Goal: Task Accomplishment & Management: Use online tool/utility

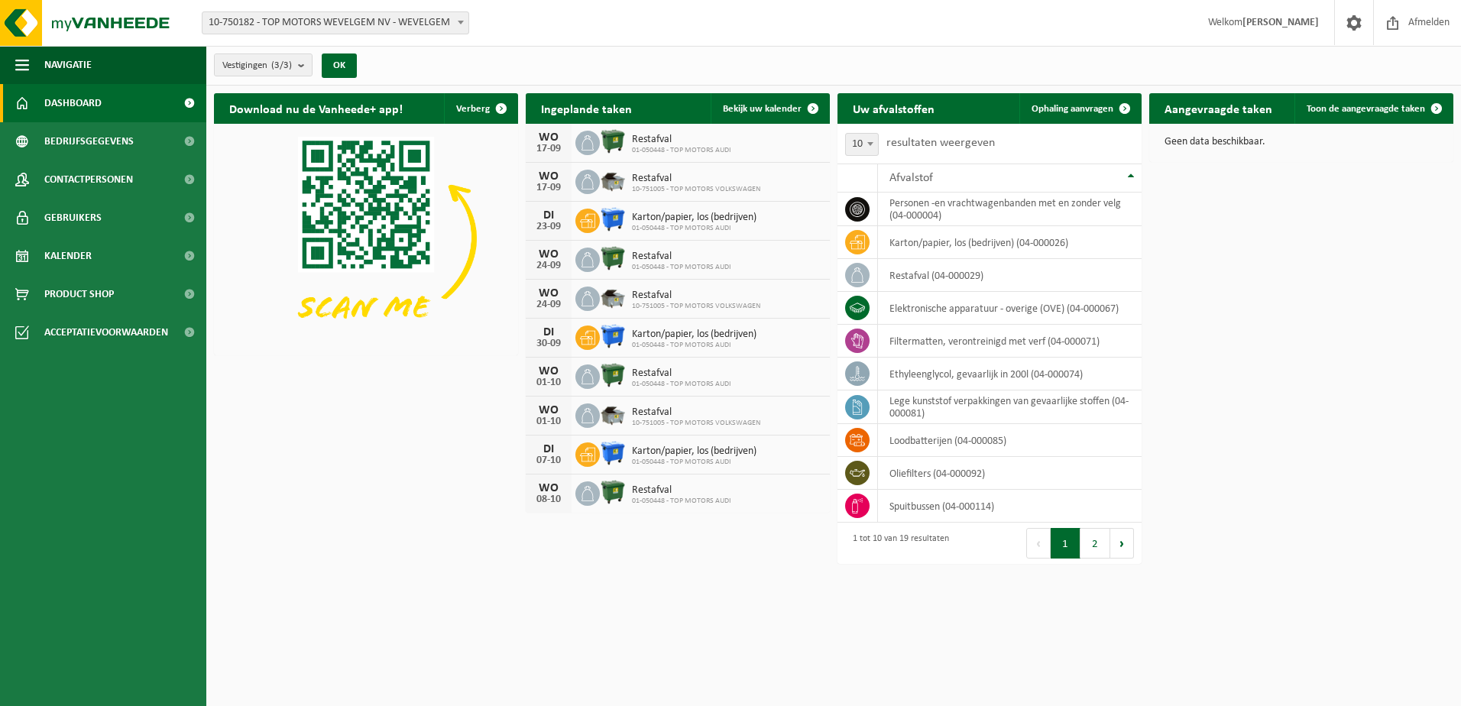
click at [343, 28] on span "10-750182 - TOP MOTORS WEVELGEM NV - WEVELGEM" at bounding box center [336, 22] width 266 height 21
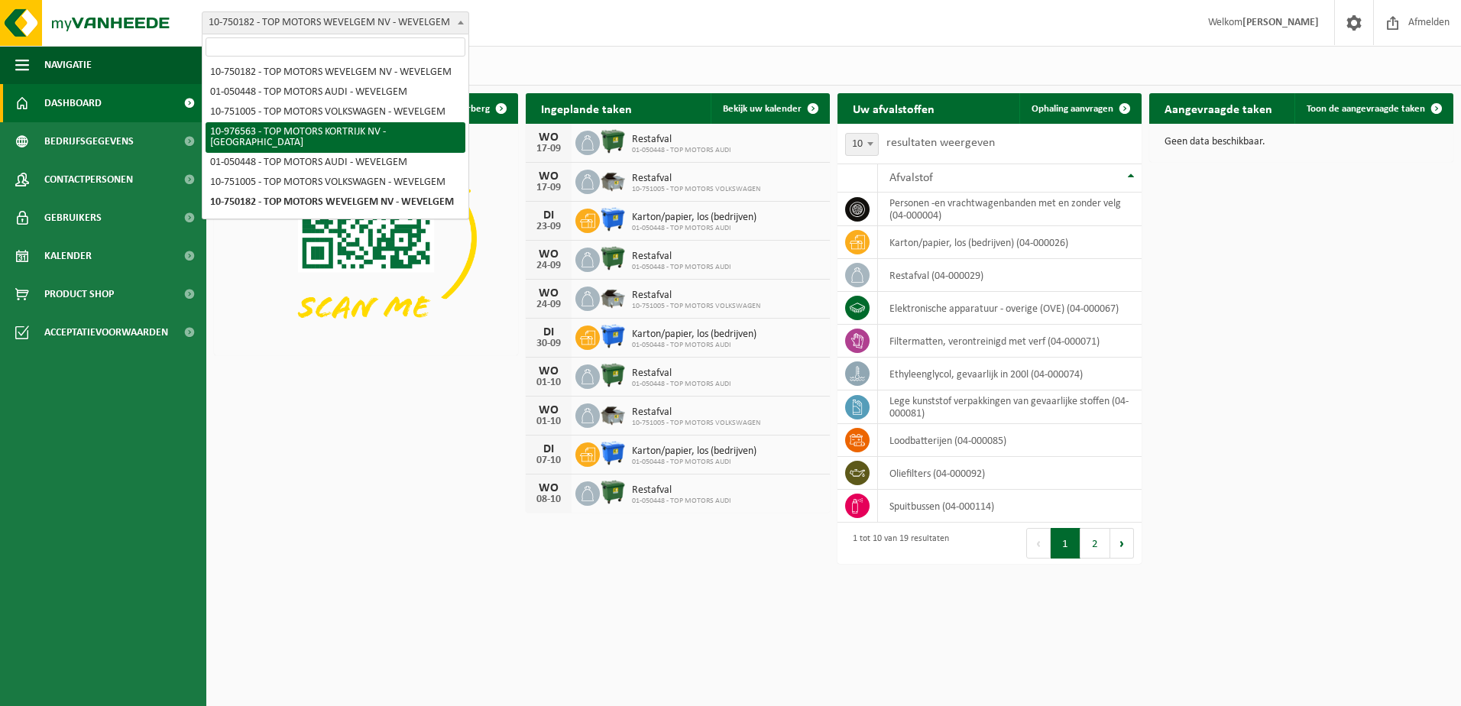
select select "158912"
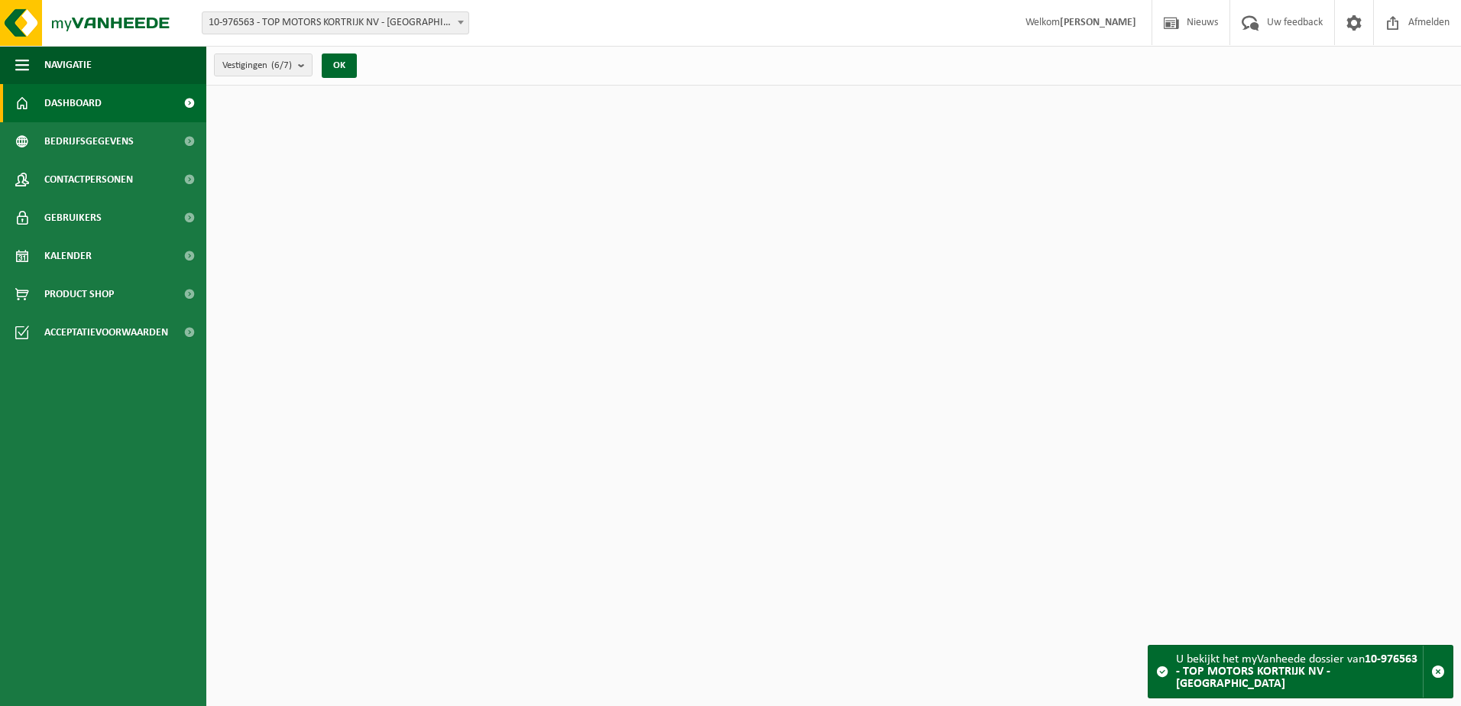
drag, startPoint x: 297, startPoint y: 69, endPoint x: 292, endPoint y: 76, distance: 8.9
click at [296, 70] on button "Vestigingen (6/7)" at bounding box center [263, 64] width 99 height 23
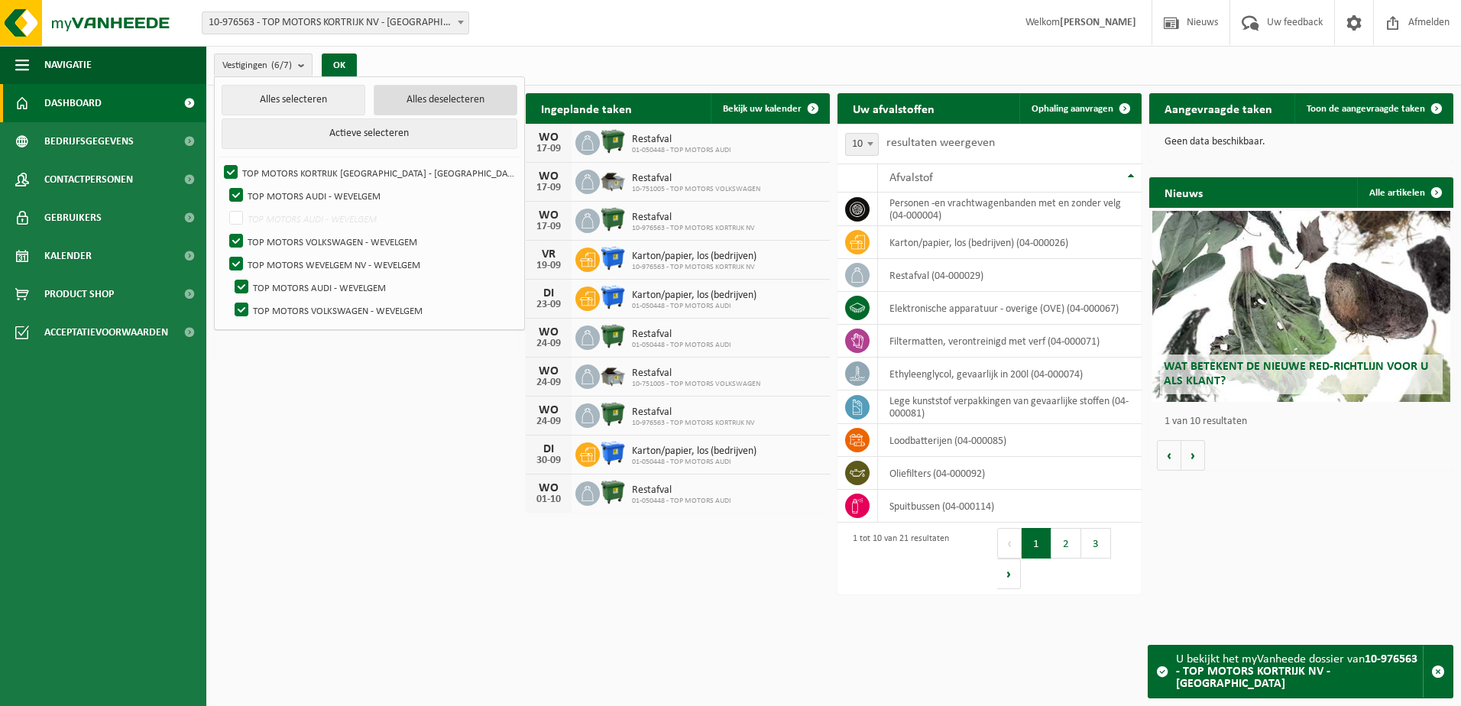
click at [422, 104] on button "Alles deselecteren" at bounding box center [446, 100] width 144 height 31
checkbox input "false"
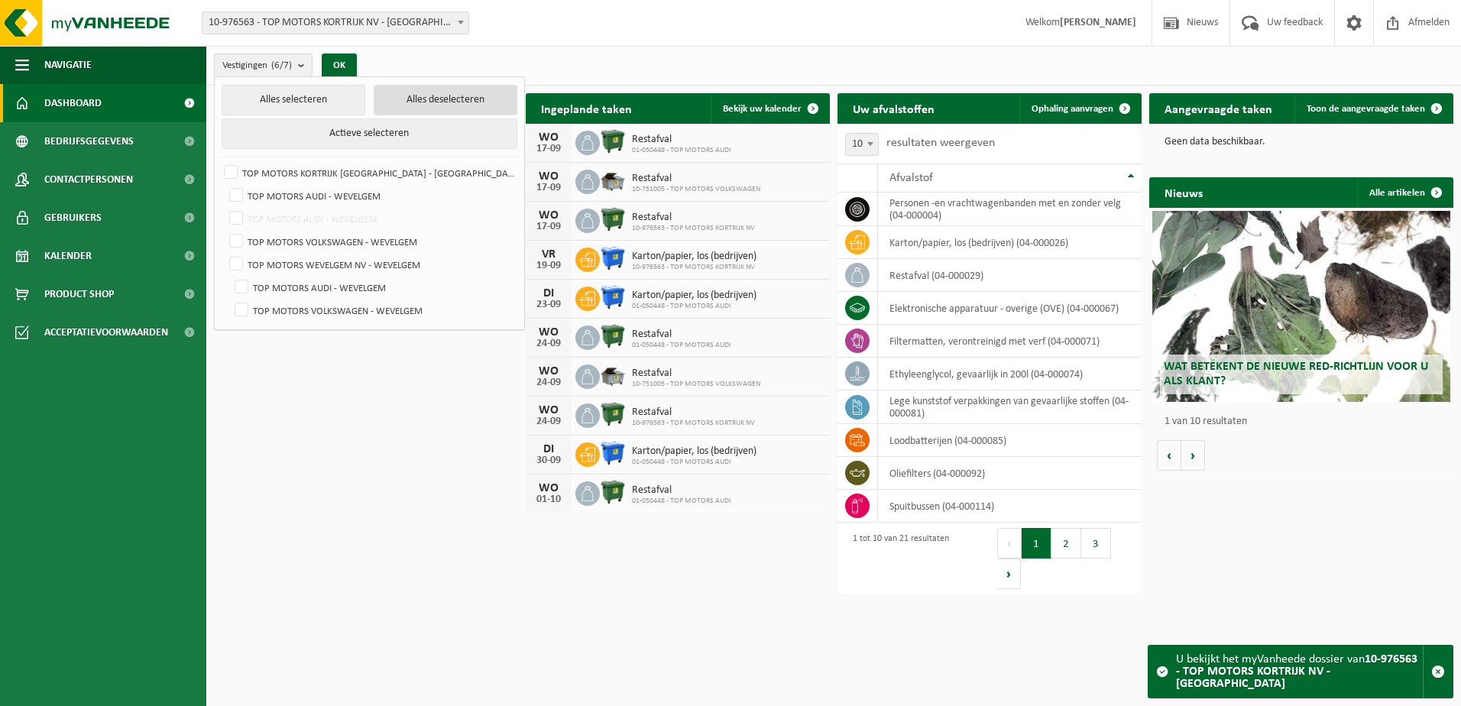
checkbox input "false"
drag, startPoint x: 234, startPoint y: 169, endPoint x: 328, endPoint y: 149, distance: 96.1
click at [234, 167] on label "TOP MOTORS KORTRIJK NV - KORTRIJK" at bounding box center [369, 172] width 296 height 23
click at [219, 161] on input "TOP MOTORS KORTRIJK NV - KORTRIJK" at bounding box center [218, 160] width 1 height 1
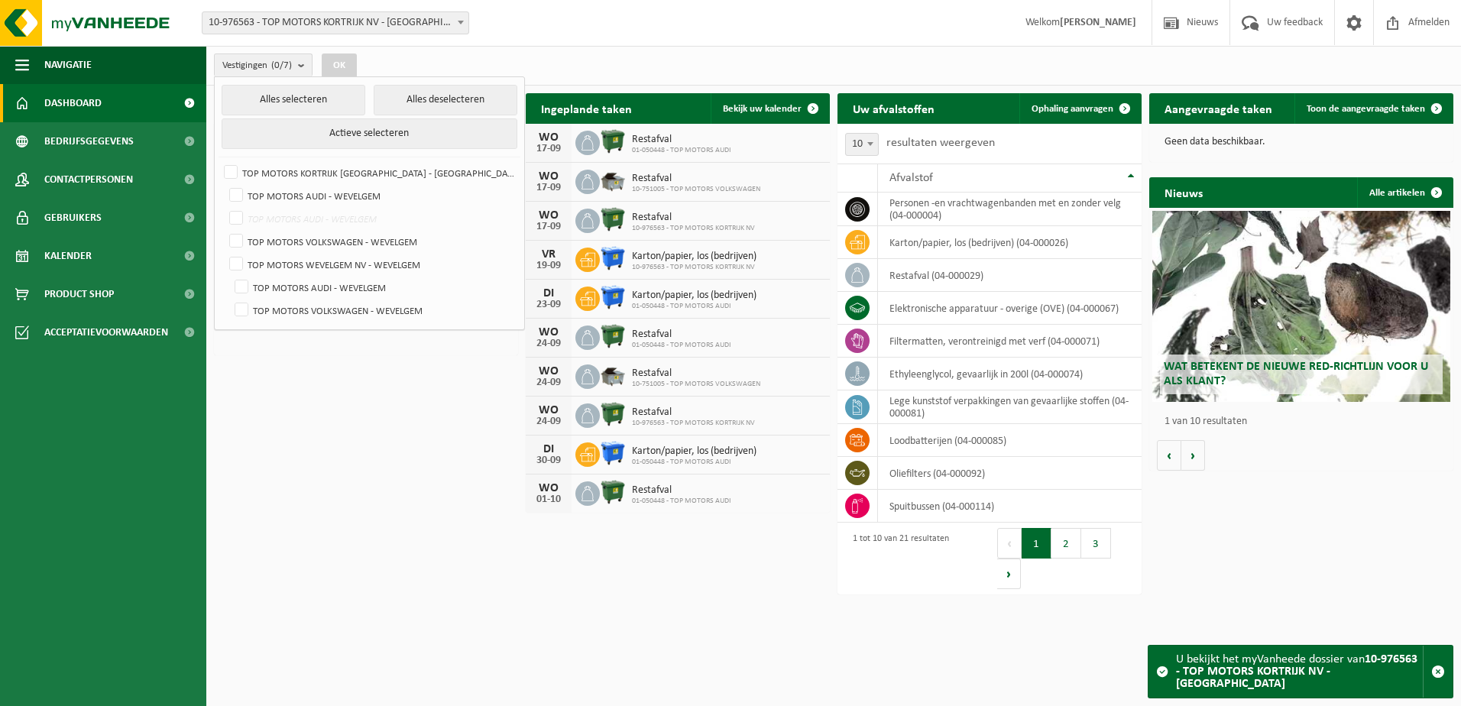
checkbox input "true"
click at [348, 66] on button "OK" at bounding box center [339, 65] width 35 height 24
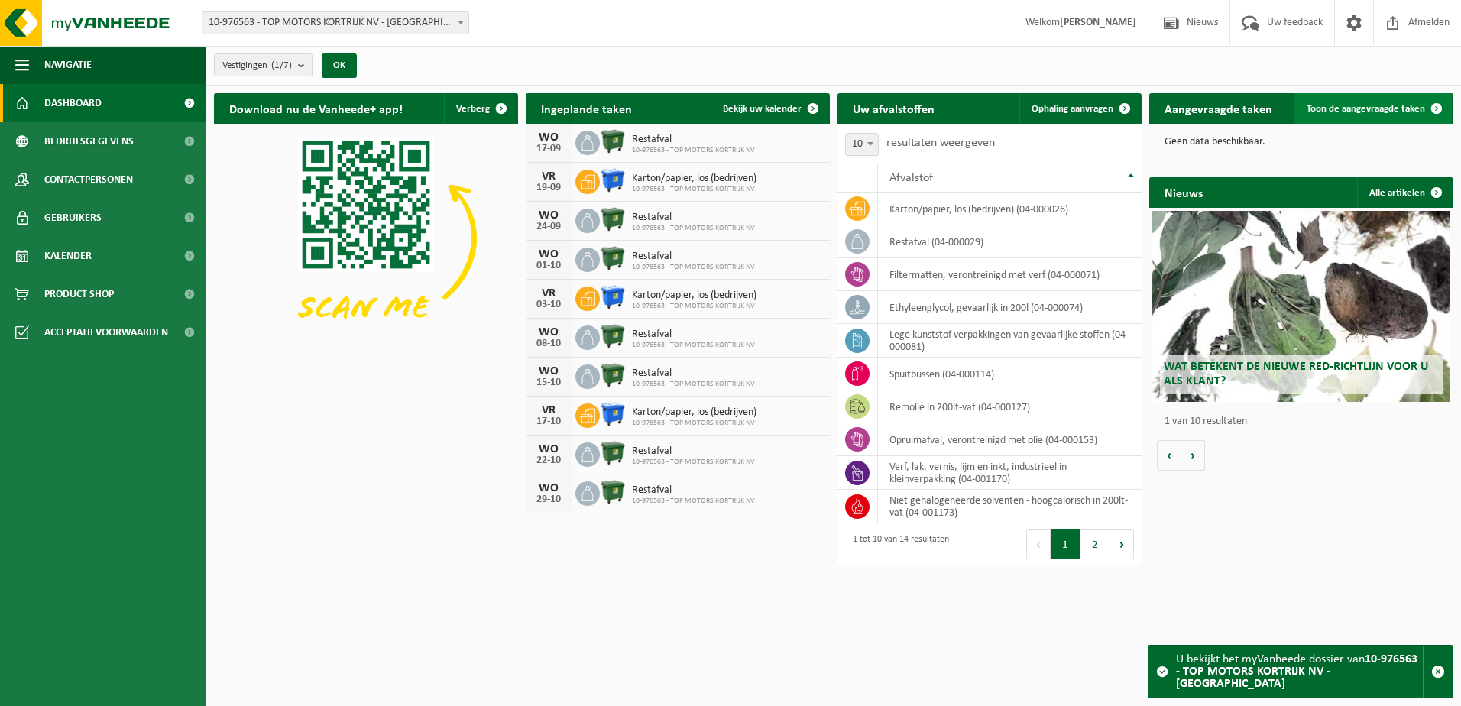
click at [1384, 109] on span "Toon de aangevraagde taken" at bounding box center [1366, 109] width 118 height 10
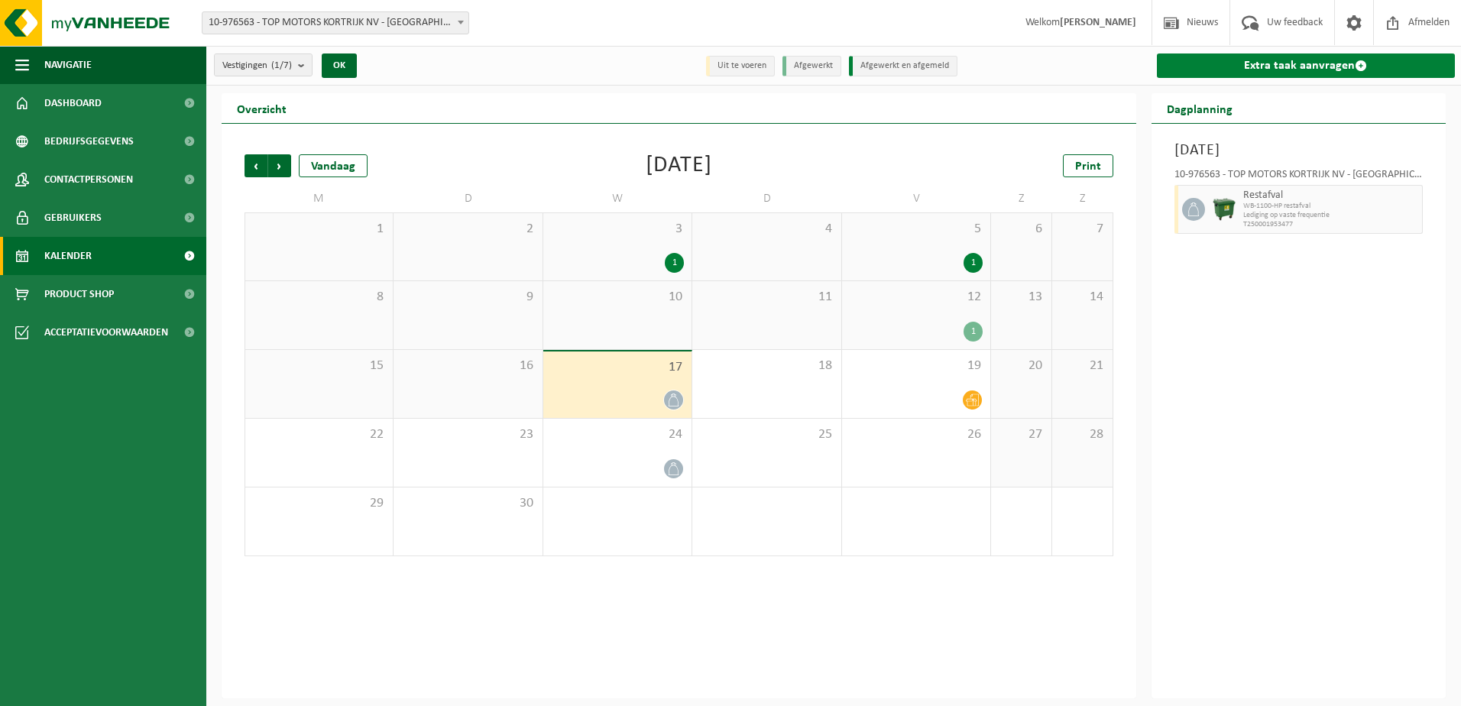
click at [1305, 66] on link "Extra taak aanvragen" at bounding box center [1306, 65] width 299 height 24
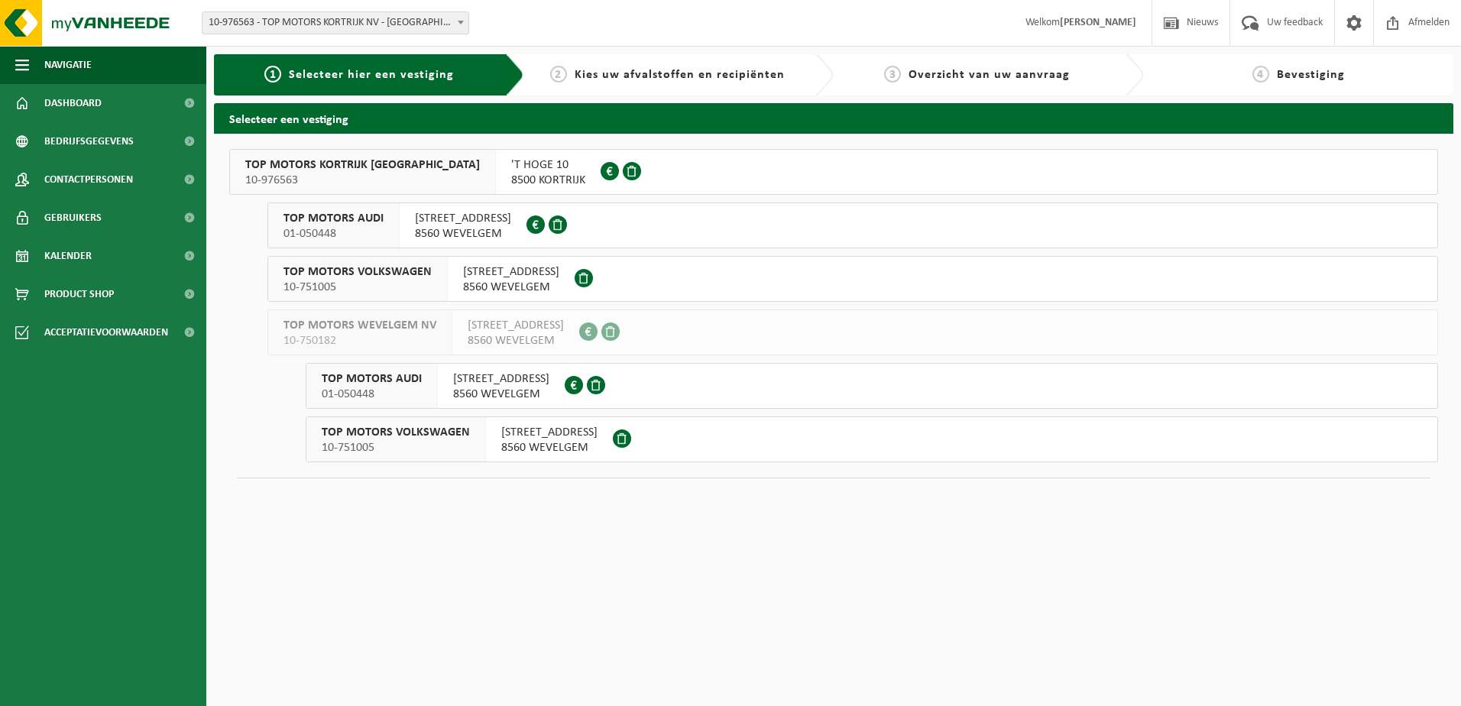
drag, startPoint x: 308, startPoint y: 165, endPoint x: 317, endPoint y: 160, distance: 10.6
click at [316, 161] on span "TOP MOTORS KORTRIJK [GEOGRAPHIC_DATA]" at bounding box center [362, 164] width 235 height 15
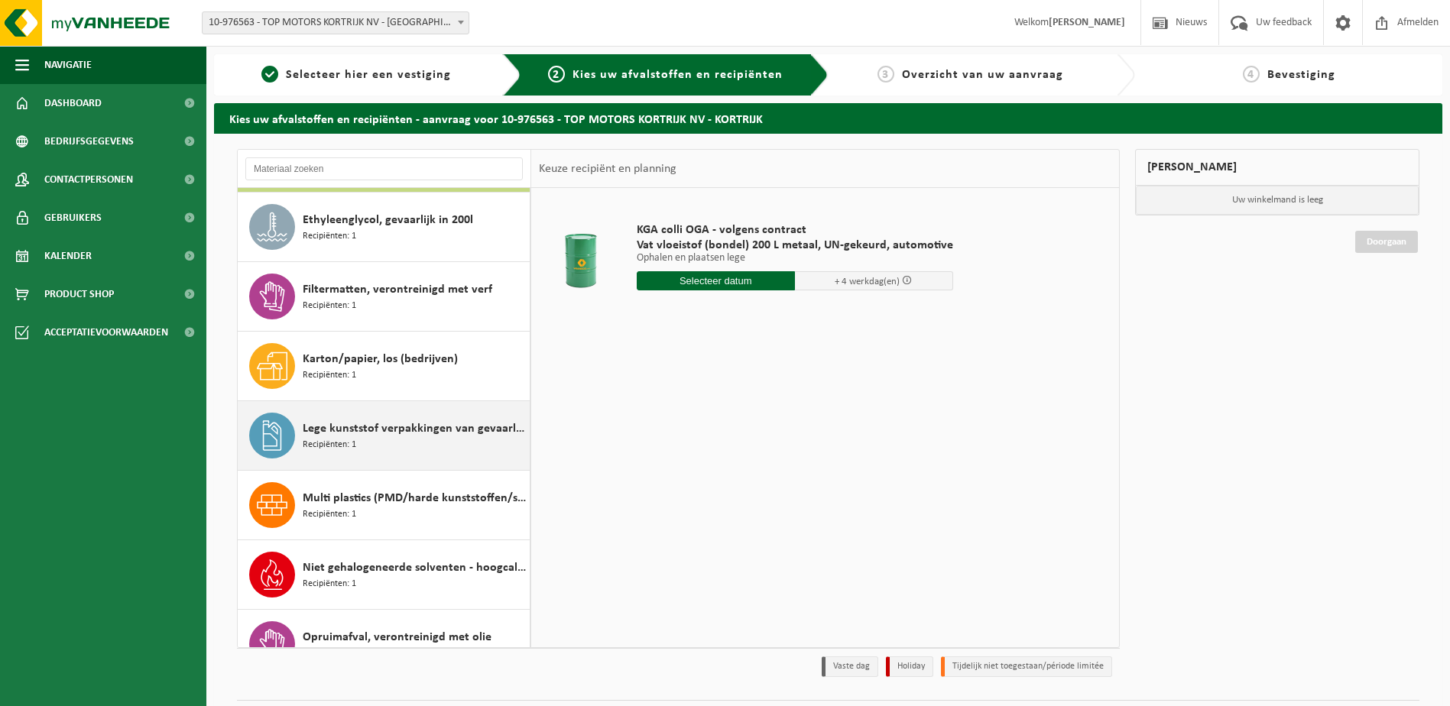
scroll to position [62, 0]
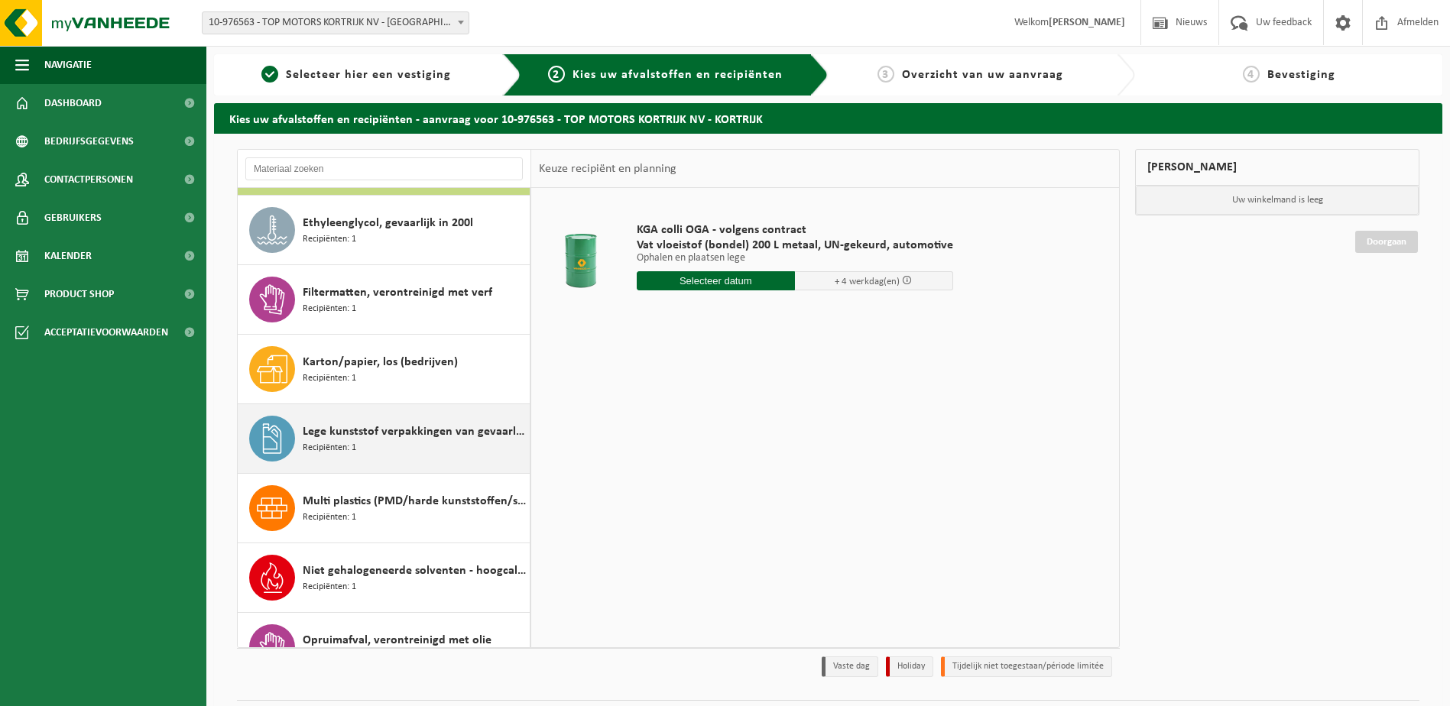
click at [371, 430] on span "Lege kunststof verpakkingen van gevaarlijke stoffen" at bounding box center [414, 432] width 223 height 18
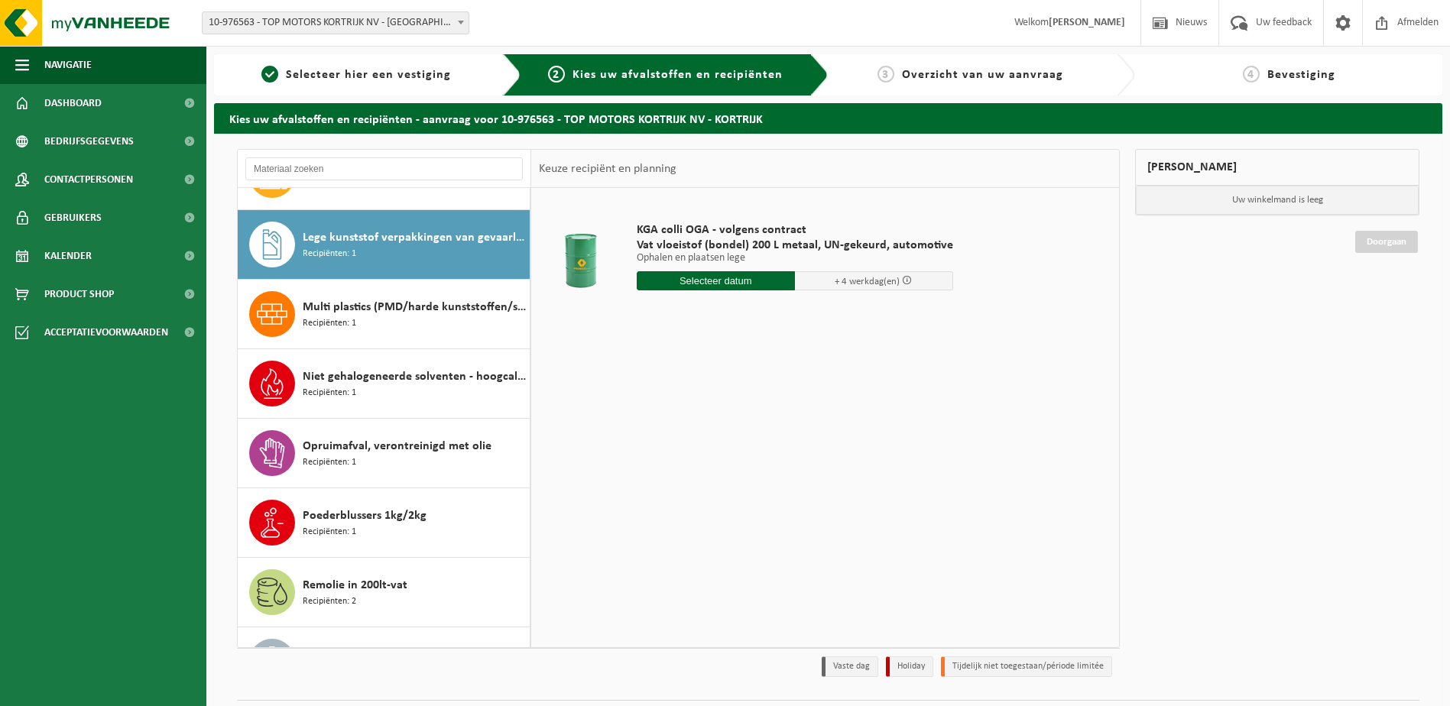
scroll to position [278, 0]
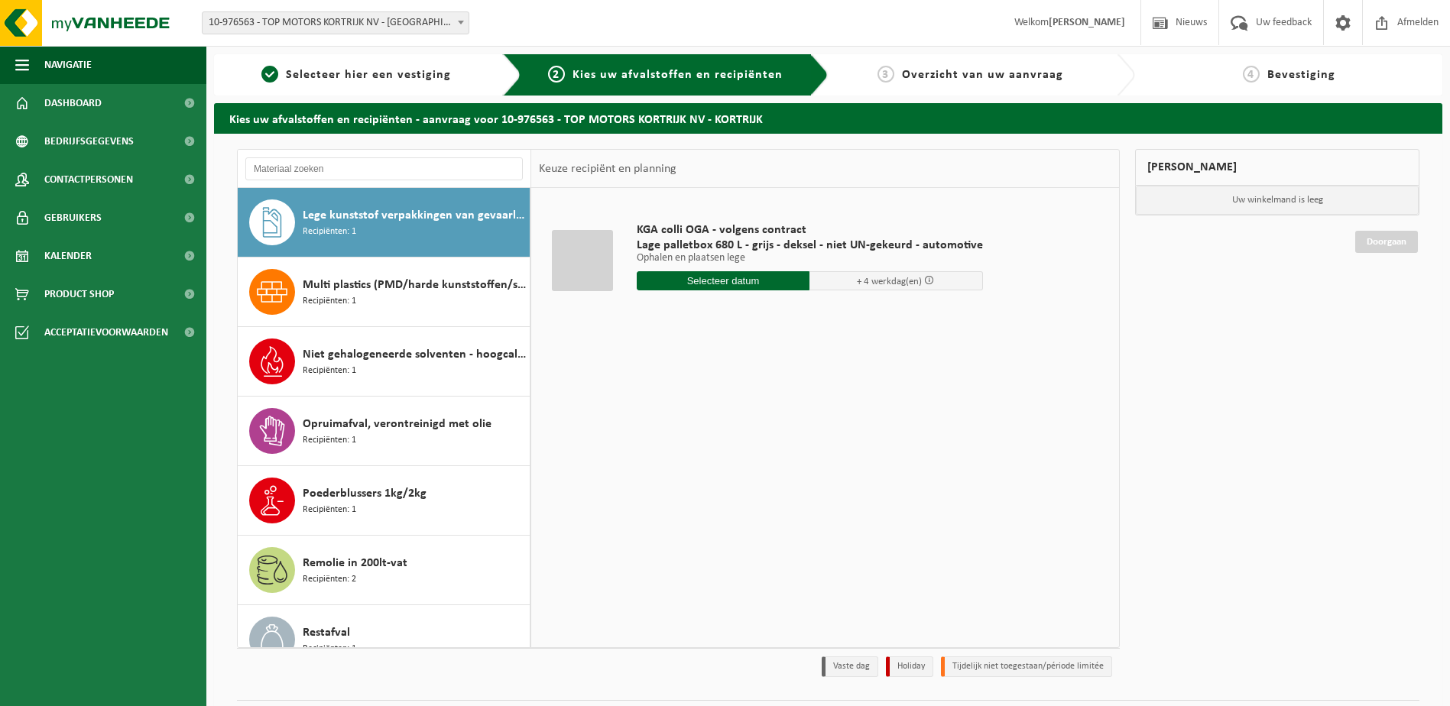
click at [737, 283] on input "text" at bounding box center [723, 280] width 173 height 19
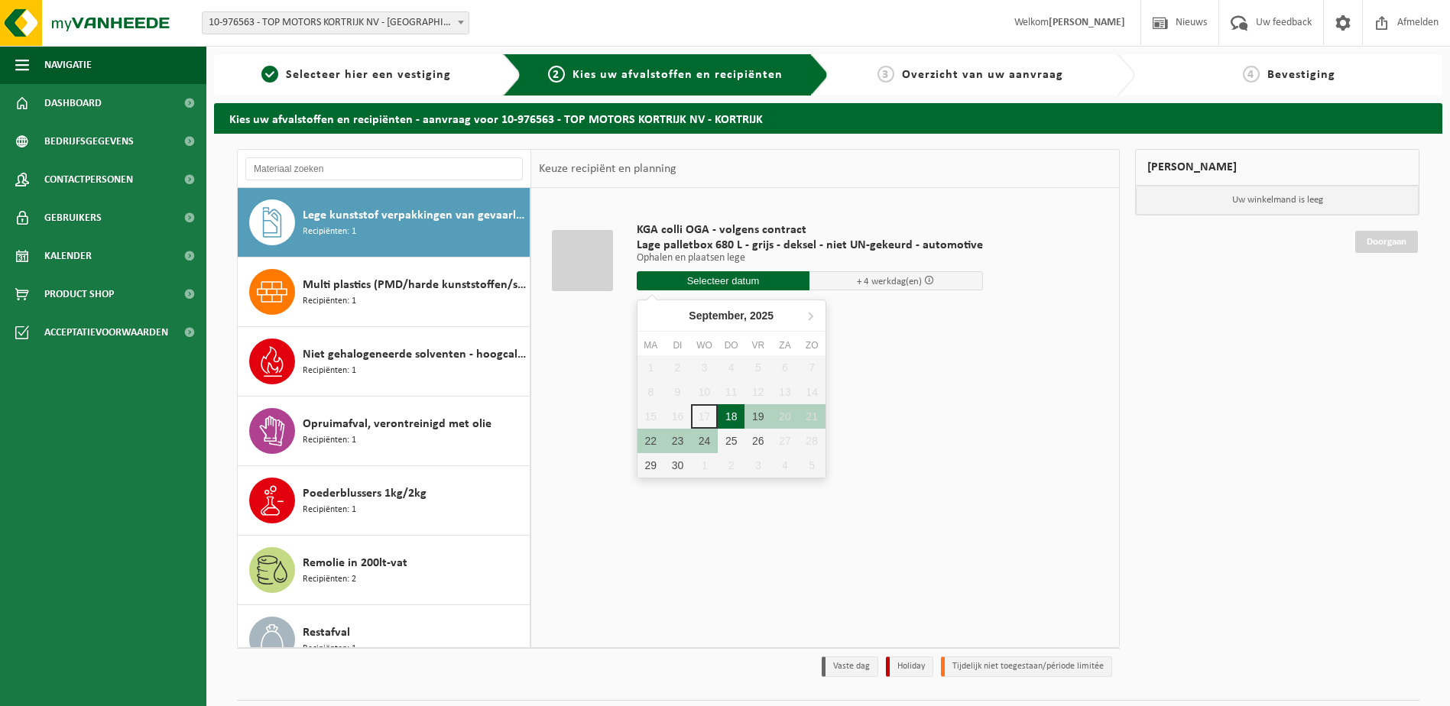
click at [729, 423] on div "18" at bounding box center [731, 416] width 27 height 24
type input "Van 2025-09-18"
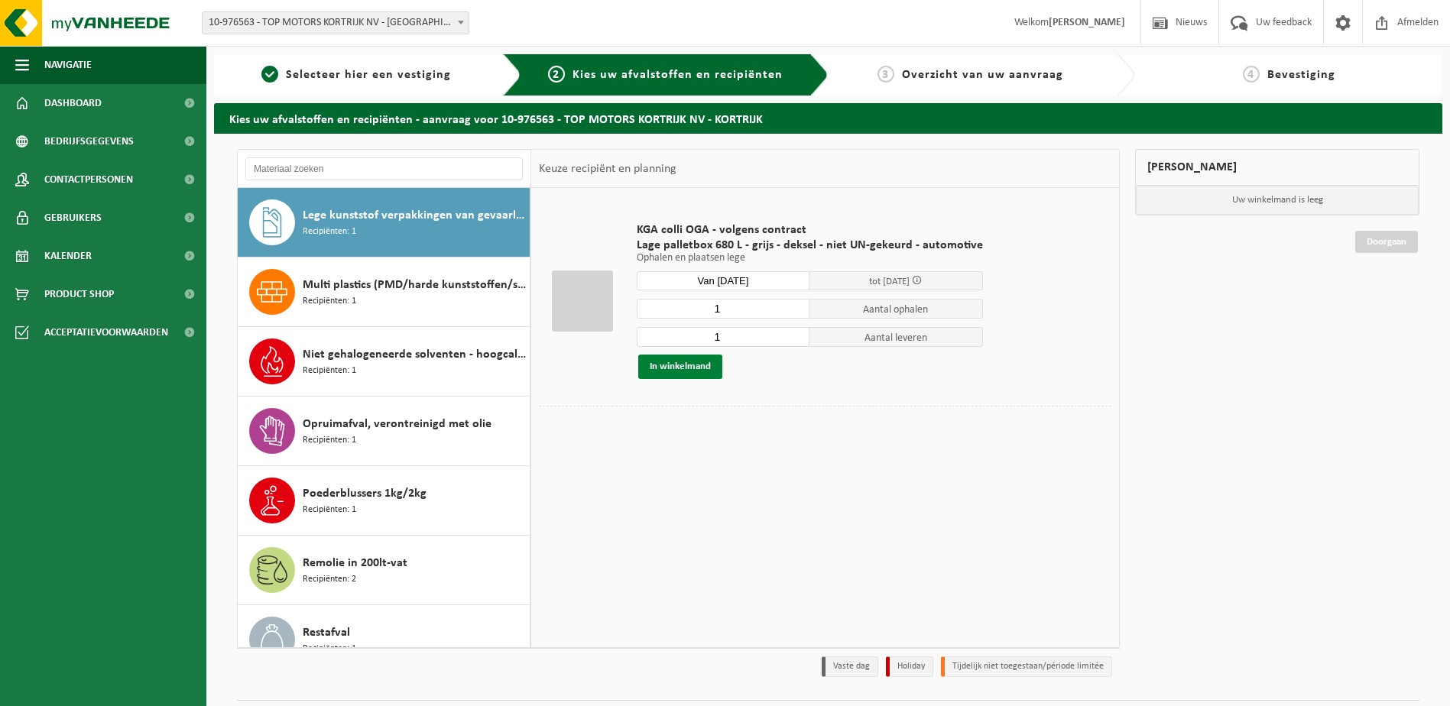
click at [680, 372] on button "In winkelmand" at bounding box center [680, 367] width 84 height 24
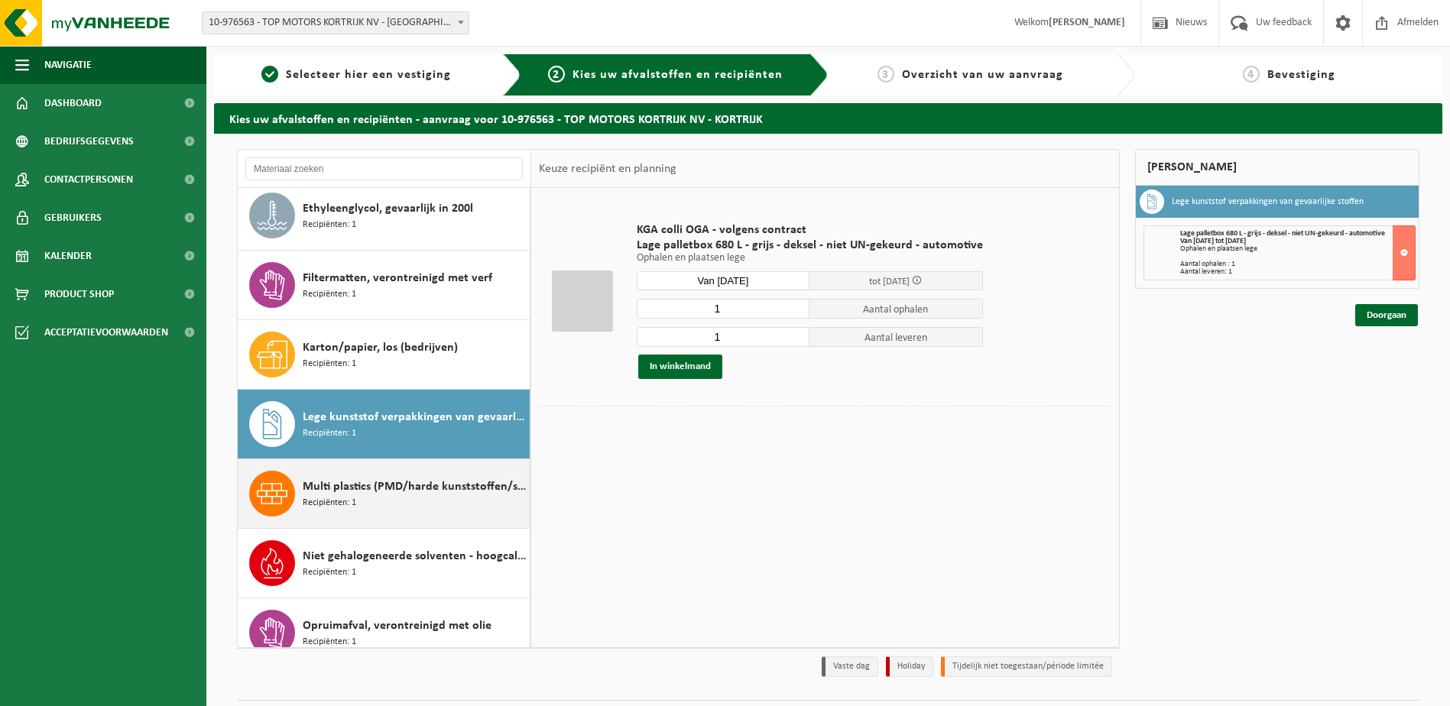
scroll to position [153, 0]
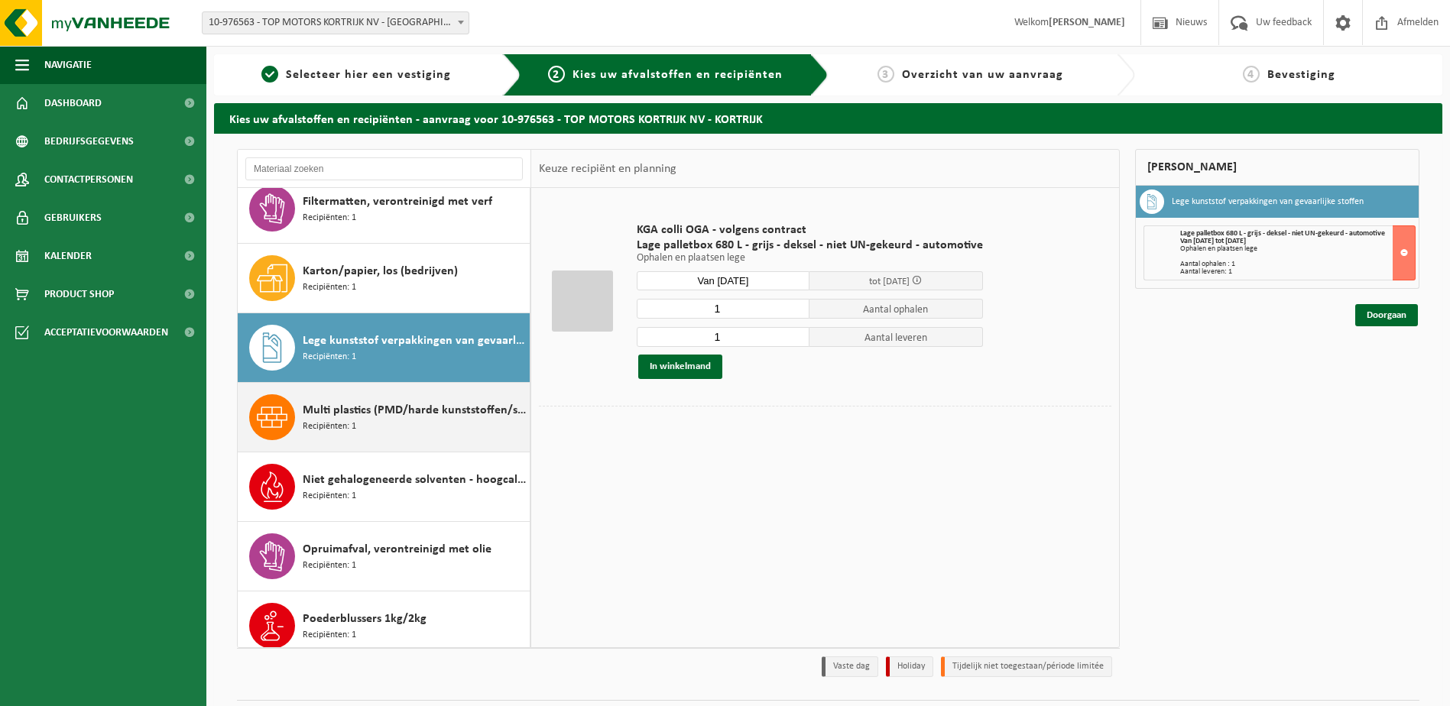
click at [419, 413] on span "Multi plastics (PMD/harde kunststoffen/spanbanden/EPS/folie naturel/folie gemen…" at bounding box center [414, 410] width 223 height 18
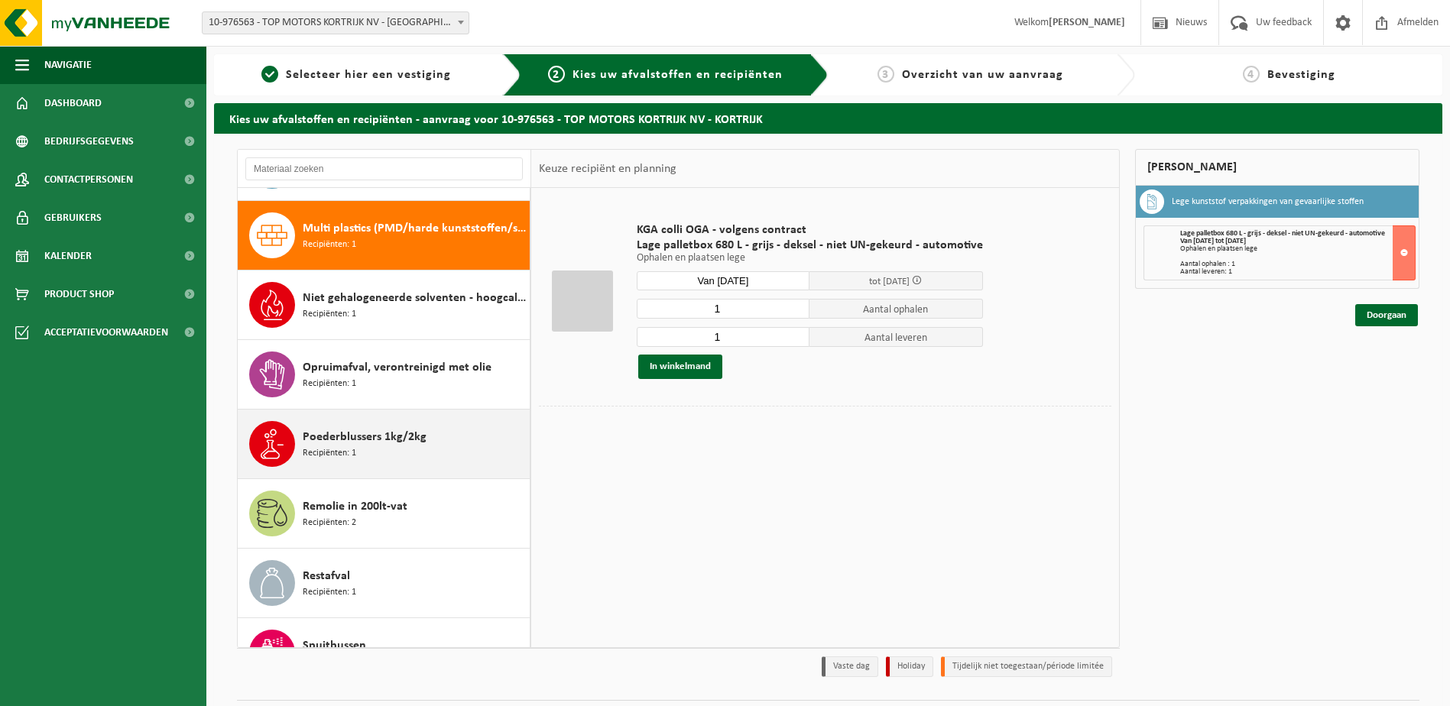
scroll to position [348, 0]
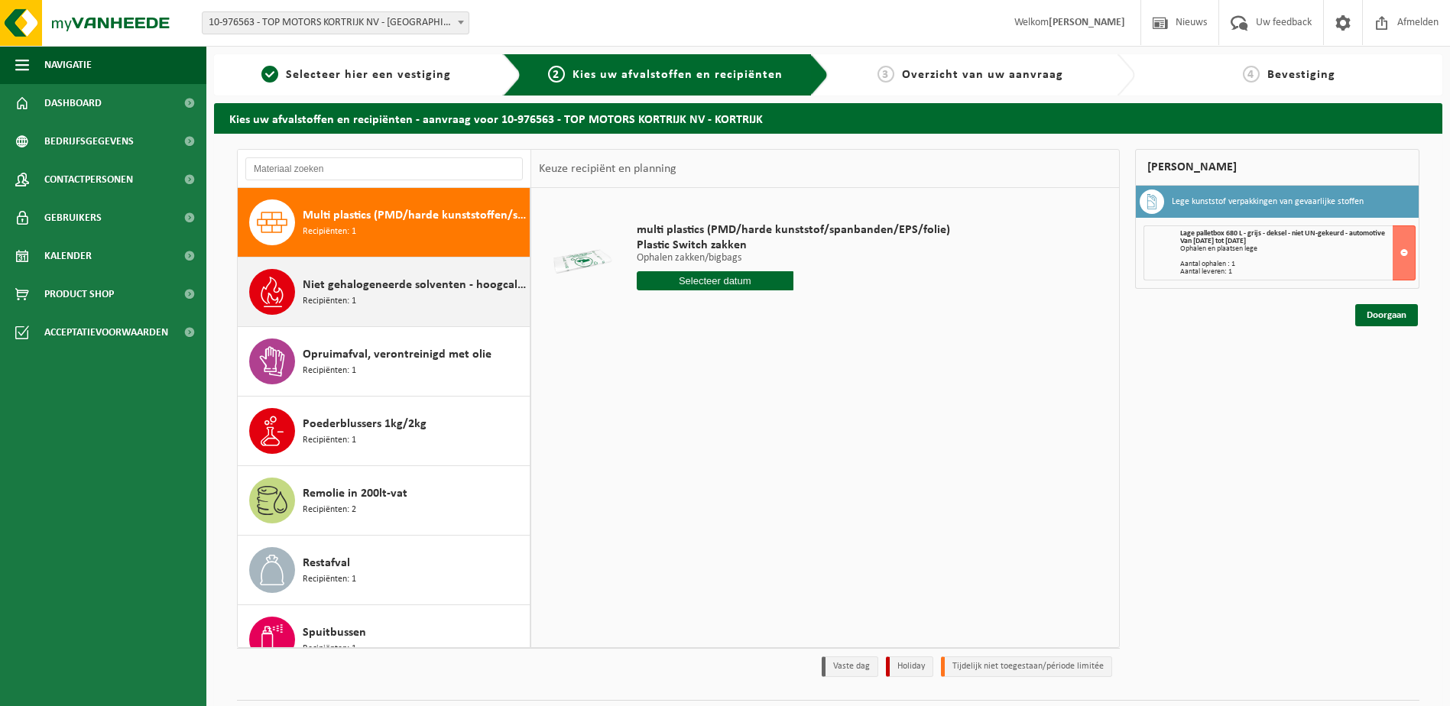
click at [356, 299] on div "Niet gehalogeneerde solventen - hoogcalorisch in 200lt-vat Recipiënten: 1" at bounding box center [414, 292] width 223 height 46
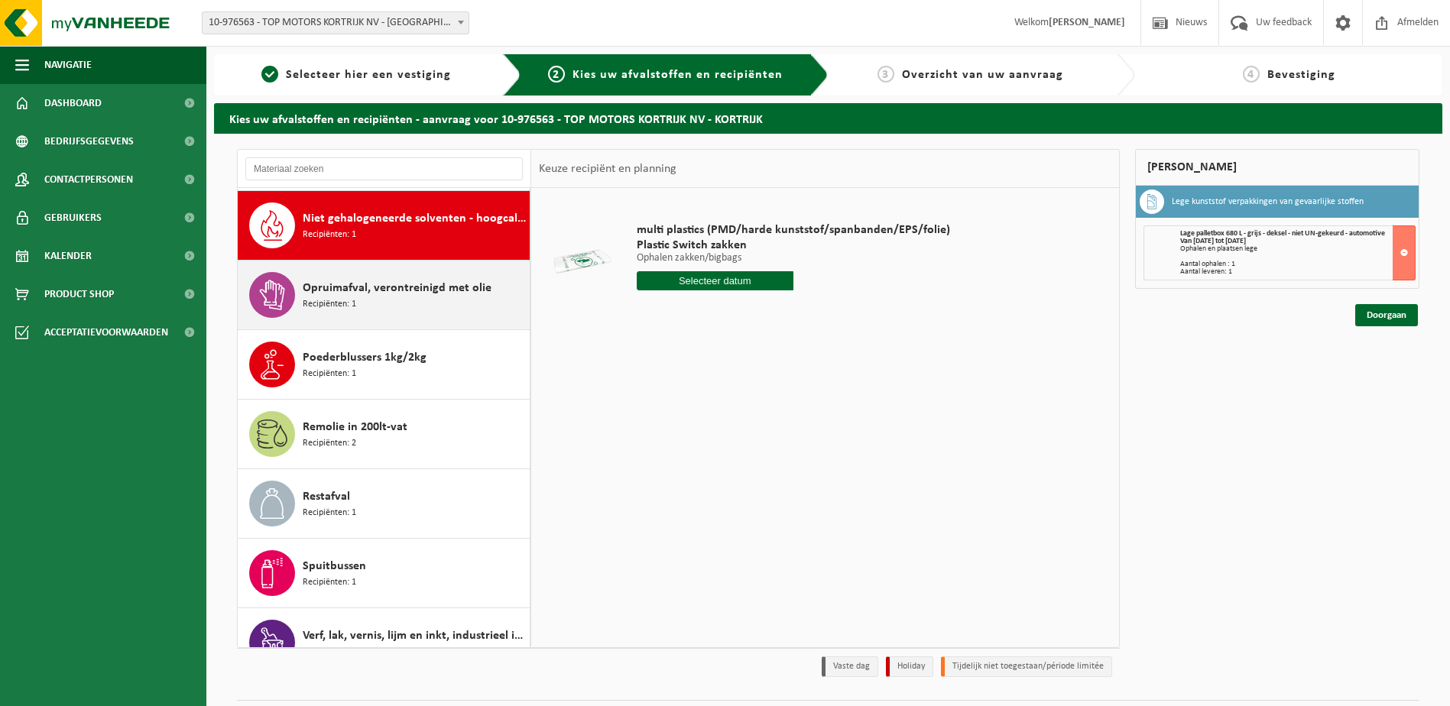
scroll to position [417, 0]
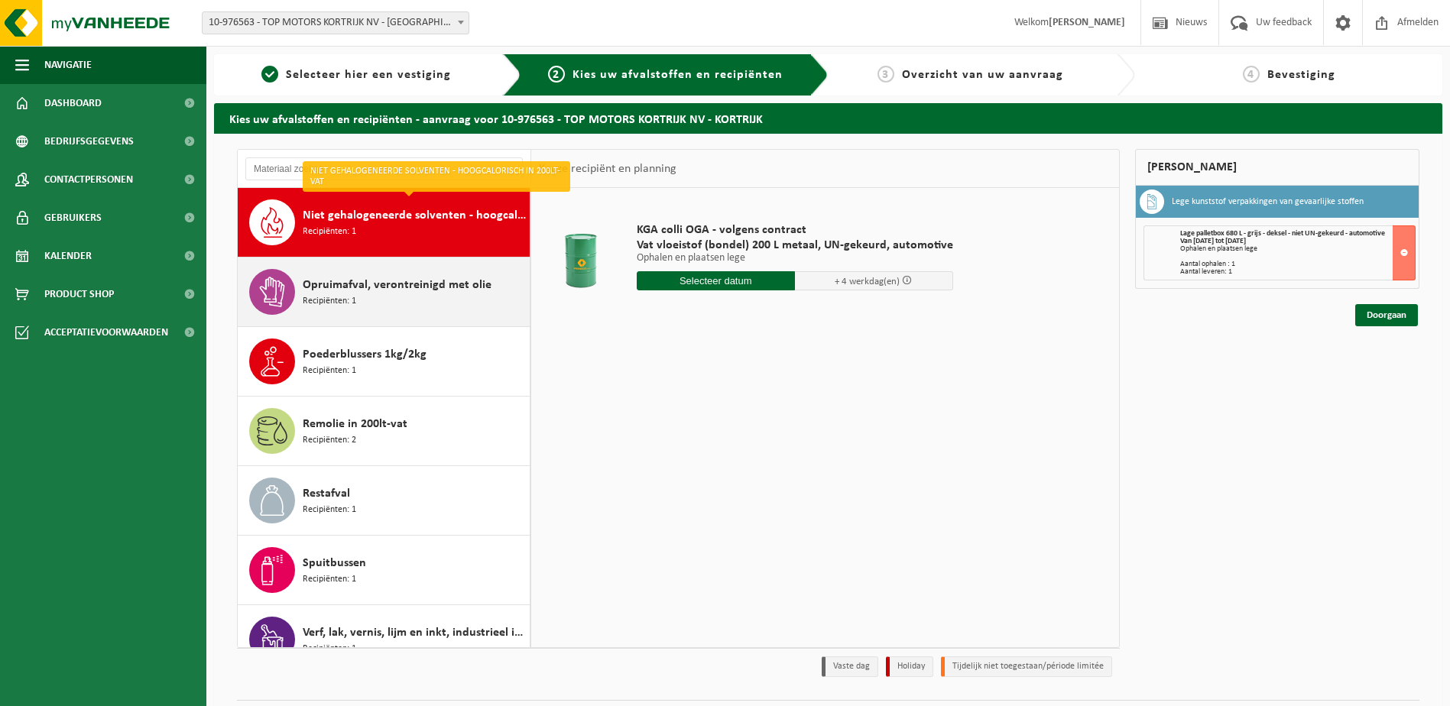
click at [432, 297] on div "Opruimafval, verontreinigd met olie Recipiënten: 1" at bounding box center [414, 292] width 223 height 46
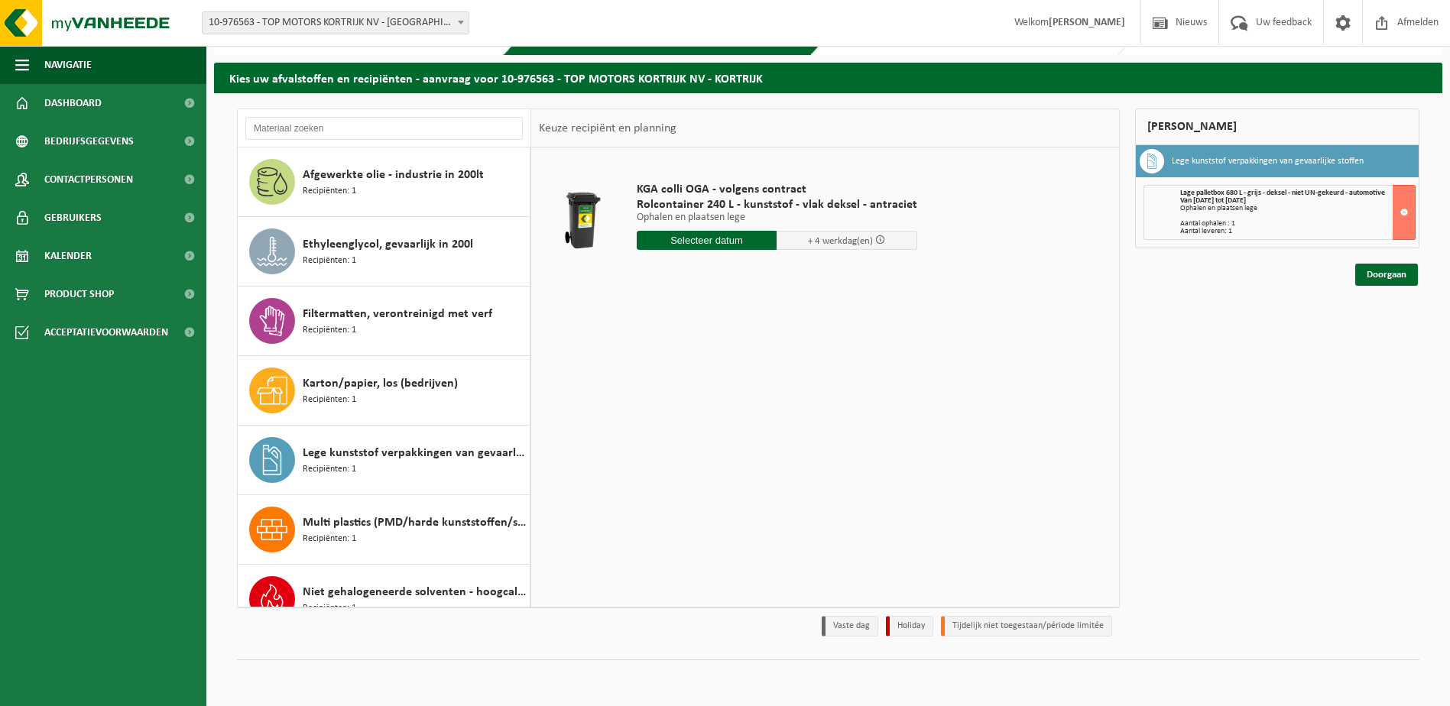
scroll to position [0, 0]
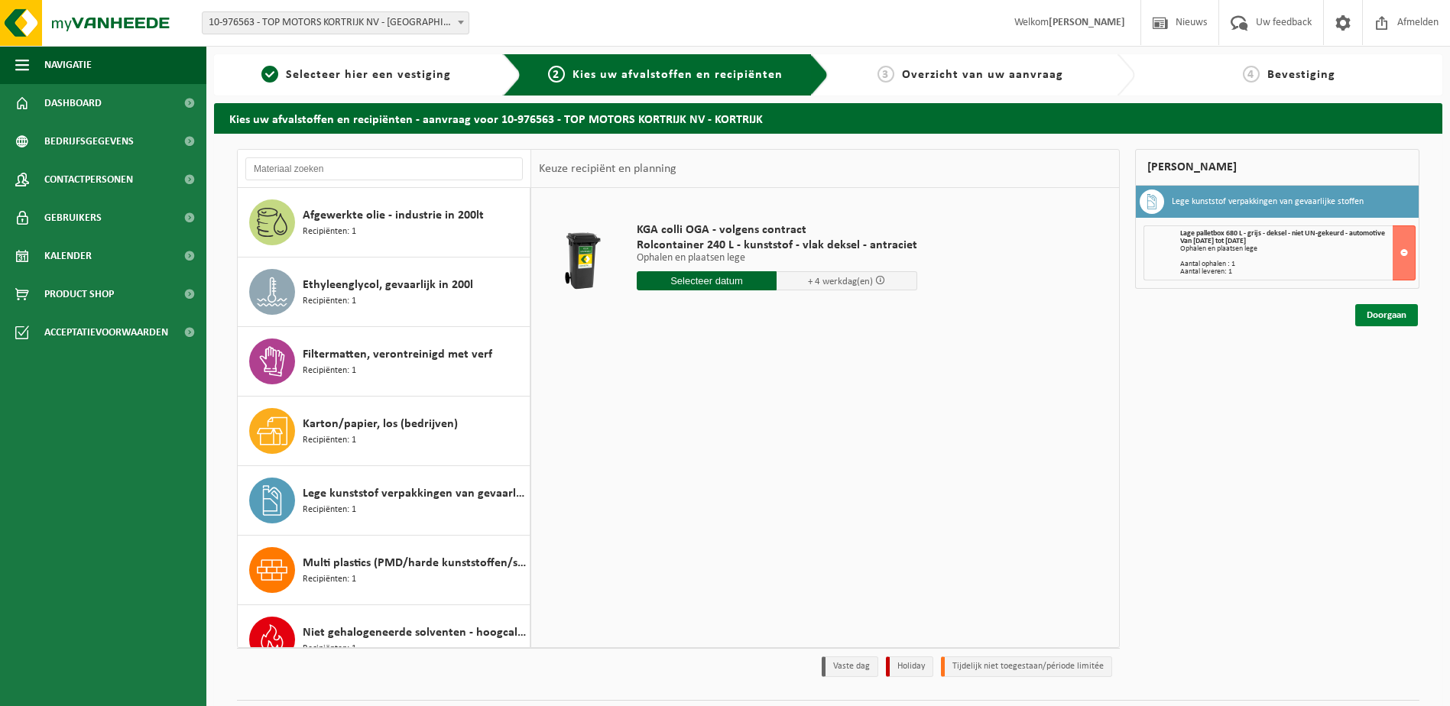
click at [1402, 315] on link "Doorgaan" at bounding box center [1386, 315] width 63 height 22
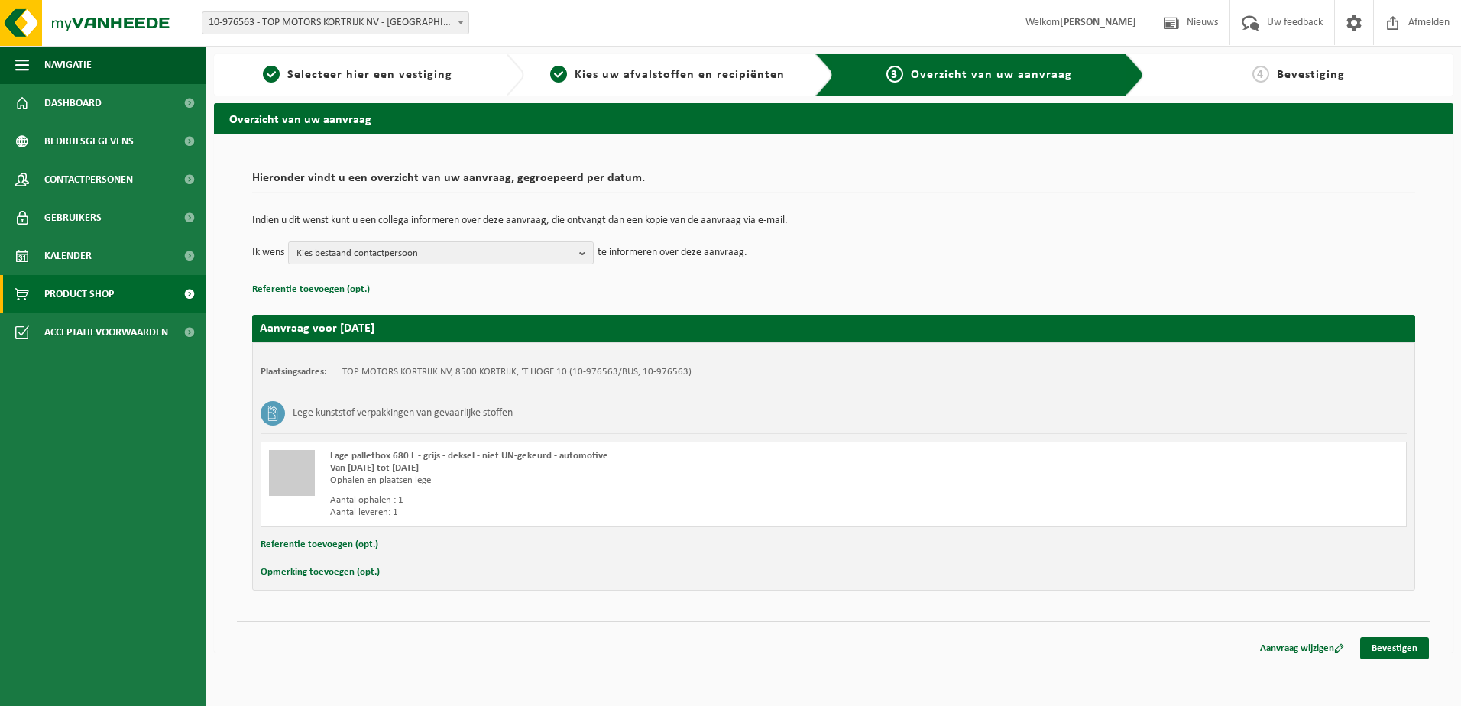
click at [92, 292] on span "Product Shop" at bounding box center [79, 294] width 70 height 38
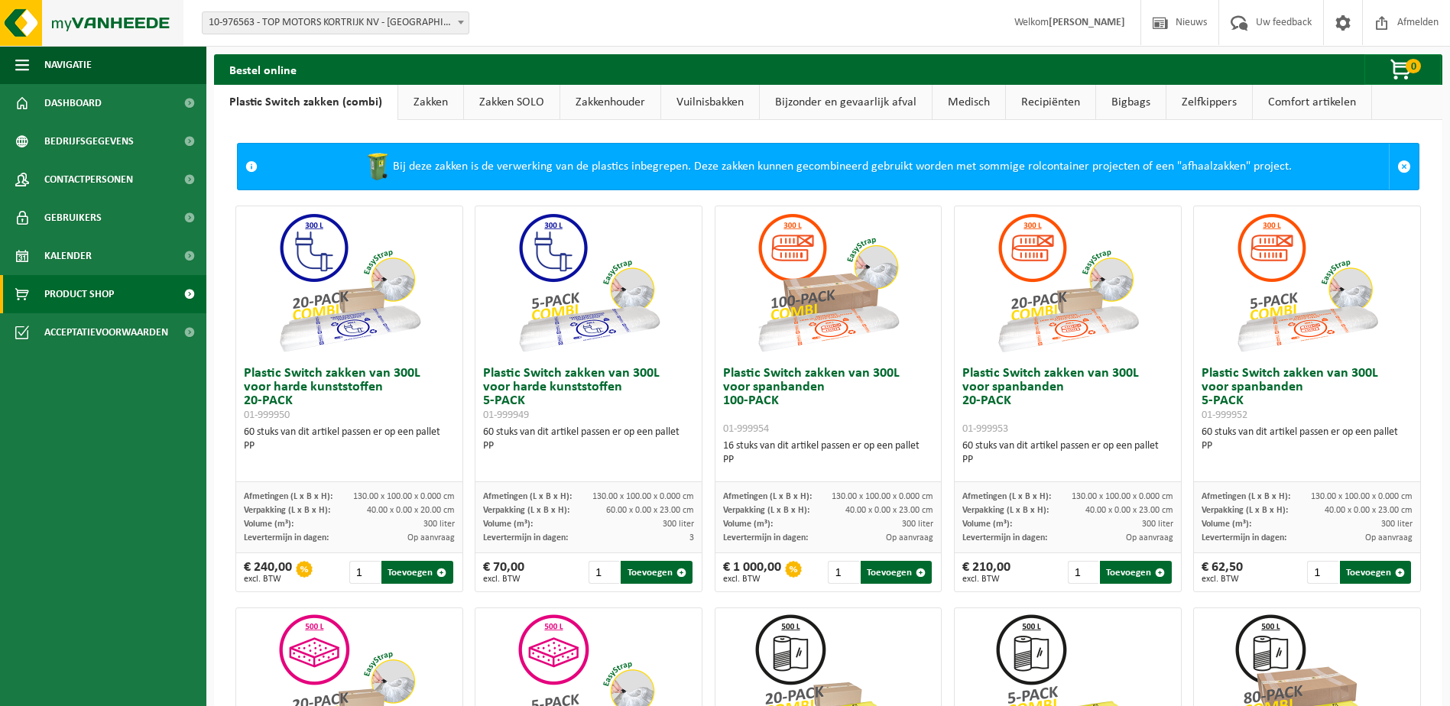
click at [21, 19] on img at bounding box center [91, 23] width 183 height 46
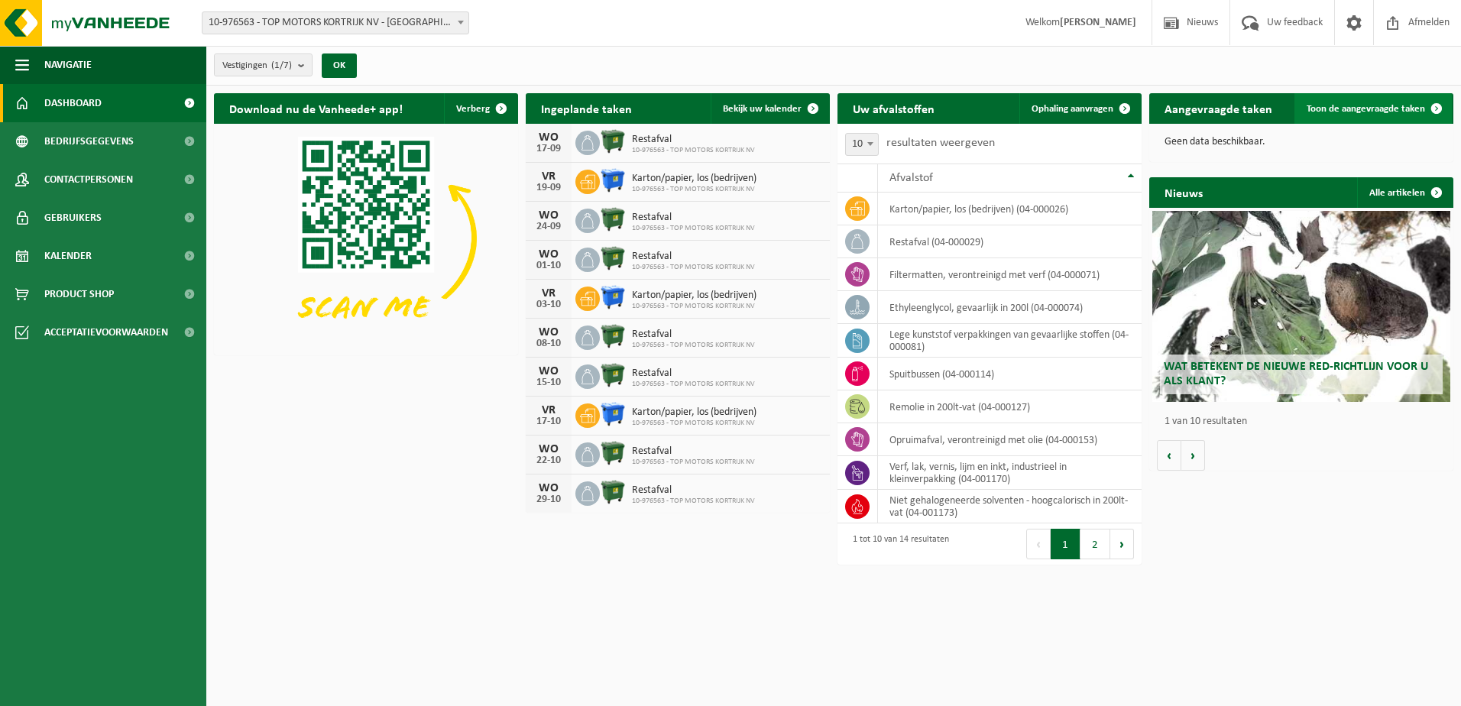
click at [1388, 106] on span "Toon de aangevraagde taken" at bounding box center [1366, 109] width 118 height 10
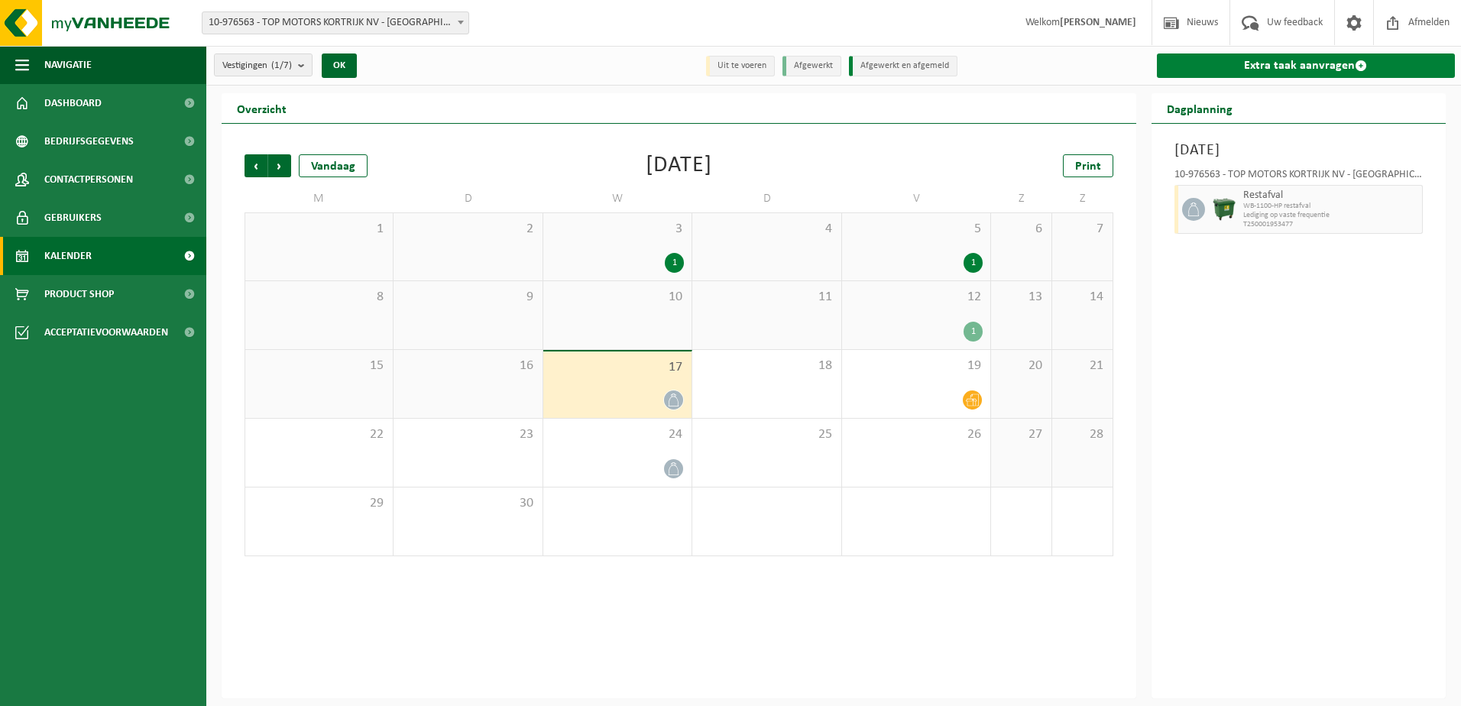
click at [1363, 66] on span at bounding box center [1361, 66] width 12 height 12
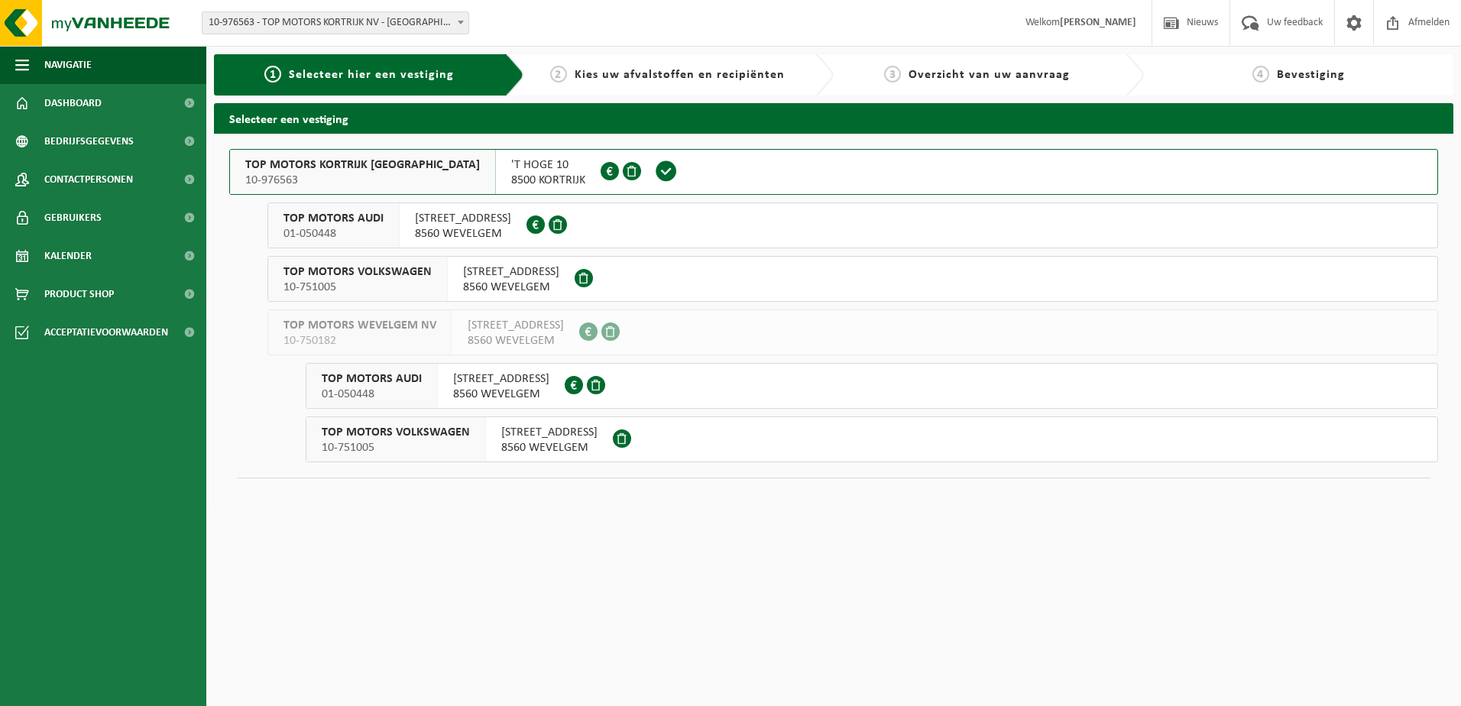
click at [319, 167] on span "TOP MOTORS KORTRIJK NV" at bounding box center [362, 164] width 235 height 15
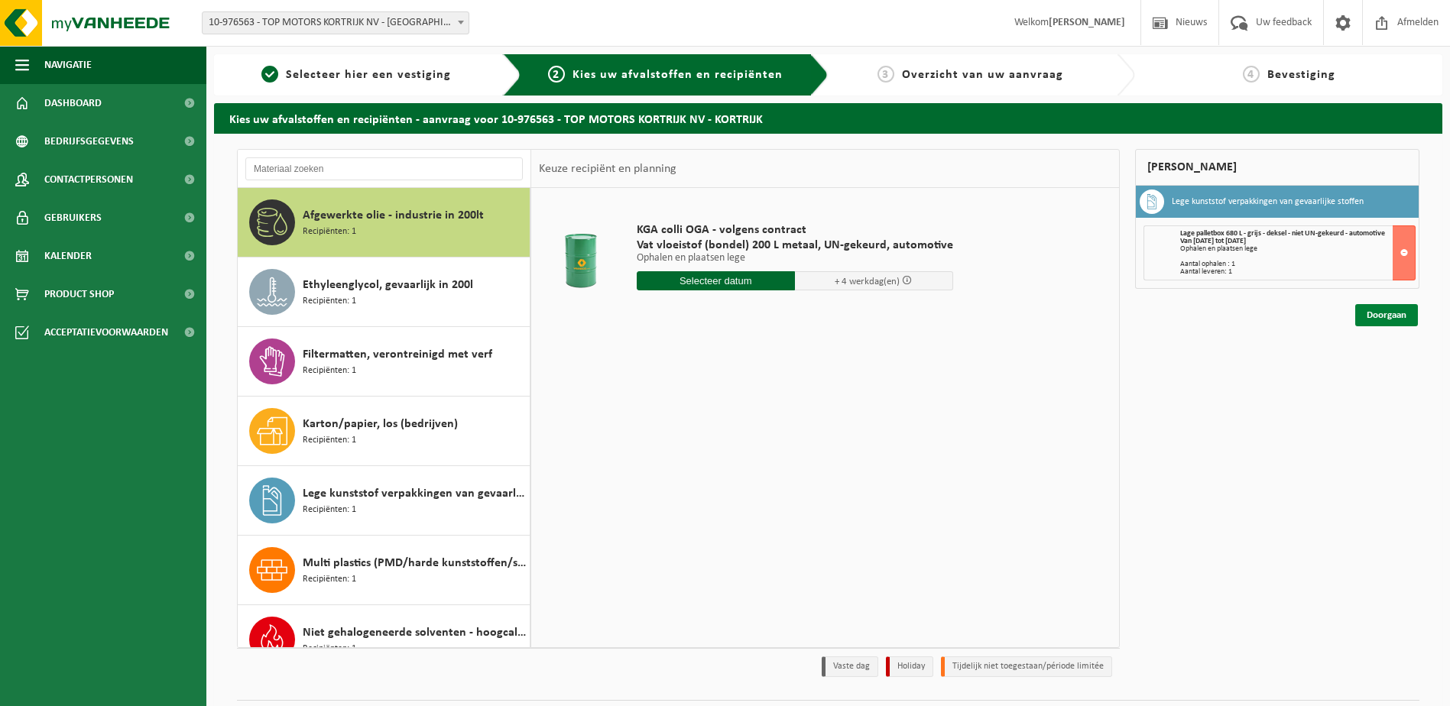
click at [1381, 315] on link "Doorgaan" at bounding box center [1386, 315] width 63 height 22
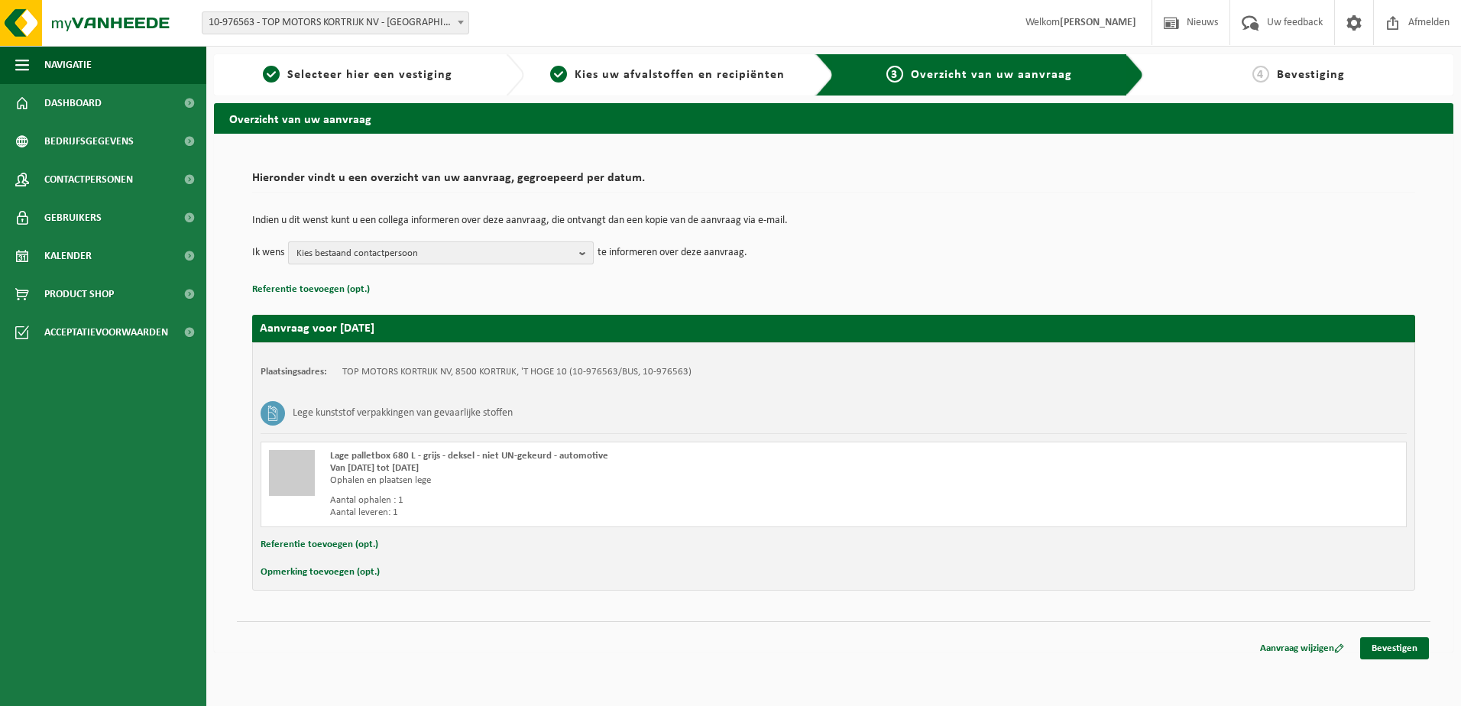
click at [586, 257] on b "button" at bounding box center [586, 252] width 14 height 21
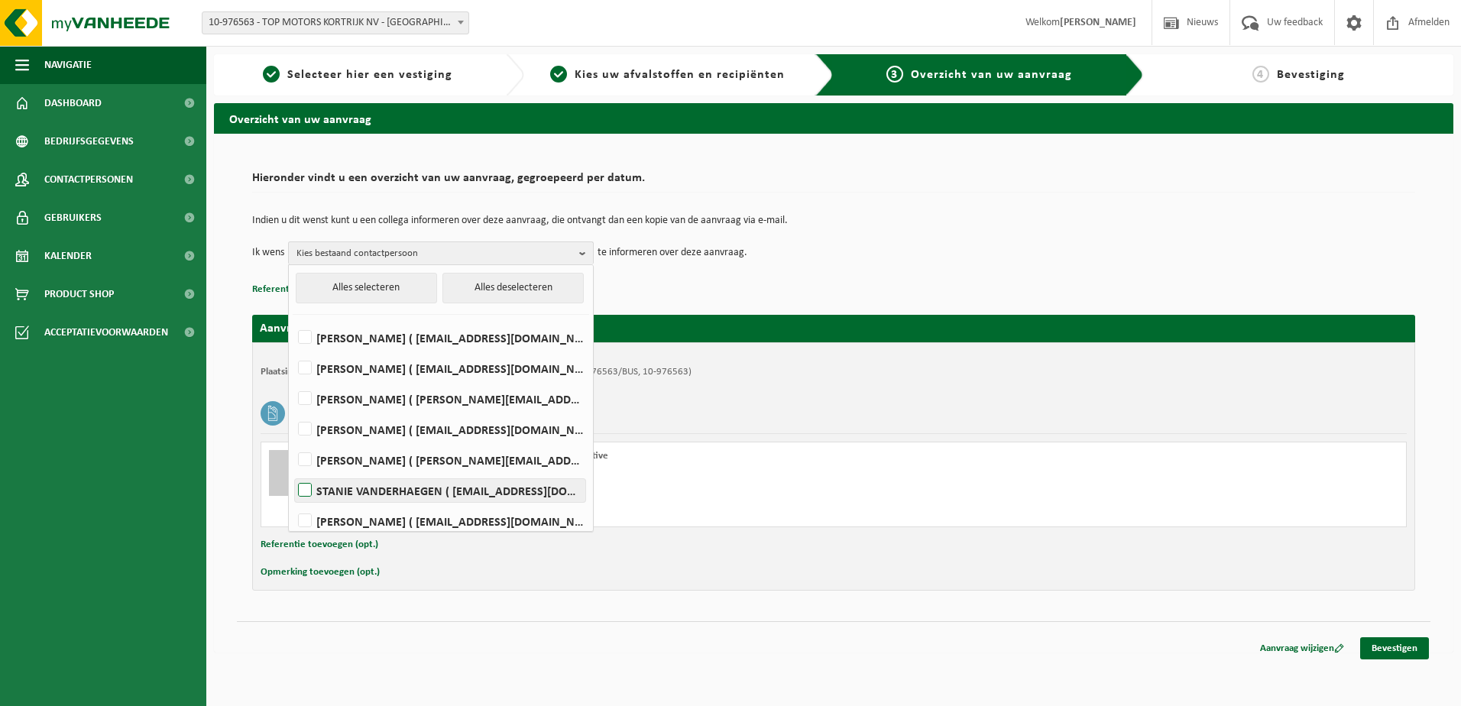
click at [466, 491] on label "STANIE VANDERHAEGEN ( stanie.vanderhaegen@topmotors.be )" at bounding box center [440, 490] width 290 height 23
click at [293, 472] on input "STANIE VANDERHAEGEN ( stanie.vanderhaegen@topmotors.be )" at bounding box center [292, 471] width 1 height 1
checkbox input "true"
click at [861, 564] on div "Opmerking toevoegen (opt.)" at bounding box center [834, 572] width 1146 height 20
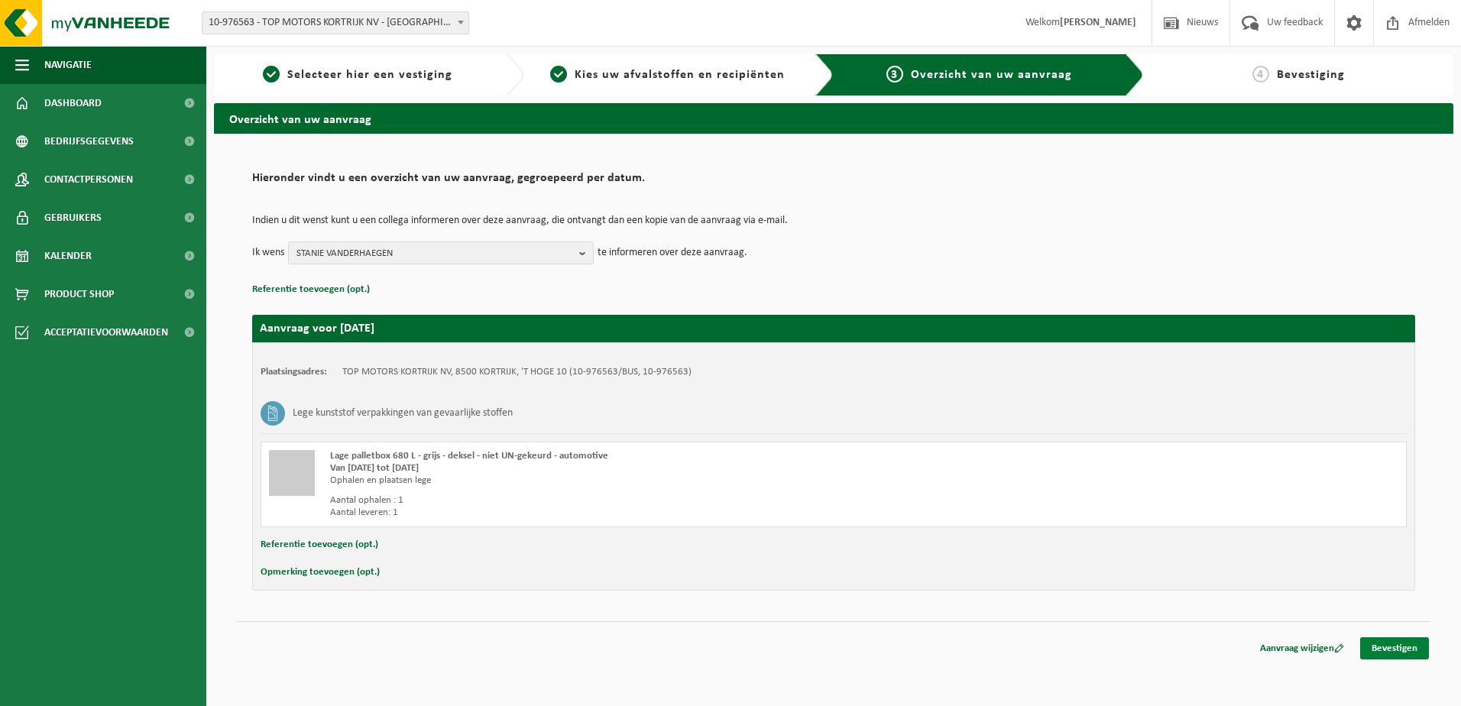
click at [1390, 648] on link "Bevestigen" at bounding box center [1394, 648] width 69 height 22
